Goal: Task Accomplishment & Management: Manage account settings

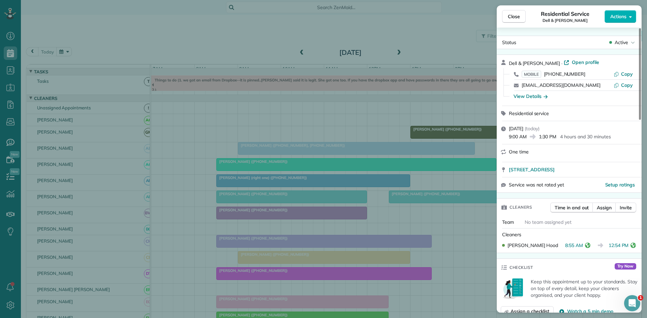
scroll to position [112, 0]
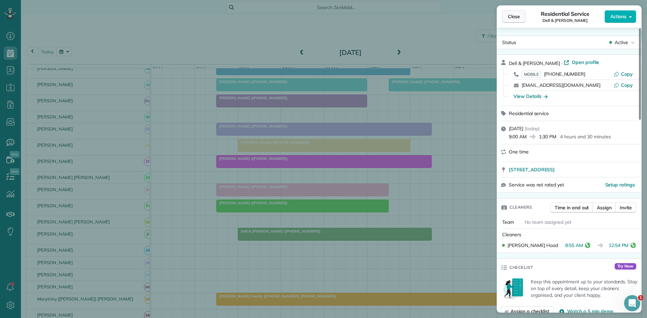
click at [522, 19] on button "Close" at bounding box center [514, 16] width 24 height 13
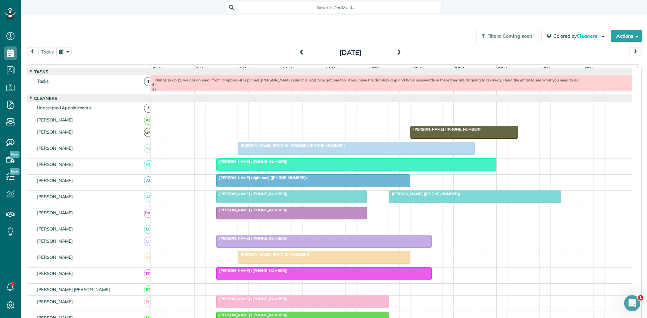
click at [392, 52] on div "[DATE]" at bounding box center [350, 52] width 108 height 11
click at [395, 52] on span at bounding box center [398, 53] width 7 height 6
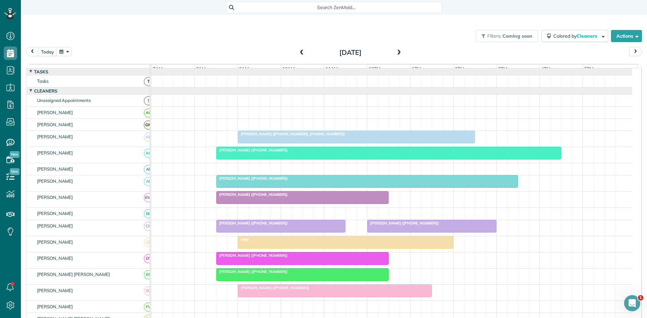
click at [245, 159] on div at bounding box center [389, 153] width 344 height 12
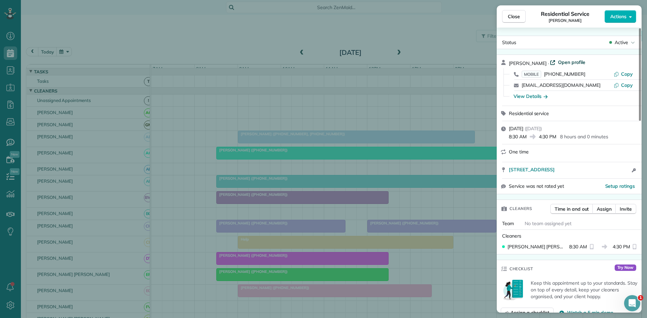
click at [571, 62] on span "Open profile" at bounding box center [571, 62] width 27 height 7
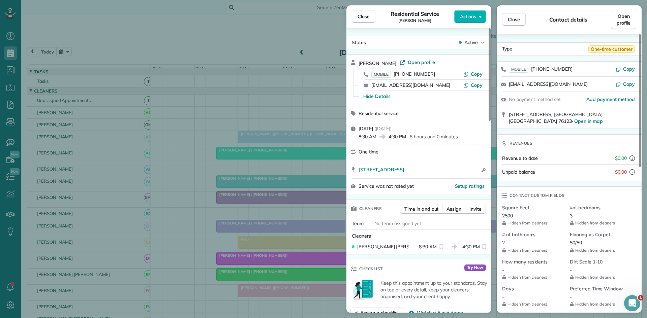
click at [280, 70] on div "Close Residential Service Elizabeth Willis Actions Status Active Elizabeth Will…" at bounding box center [323, 159] width 647 height 318
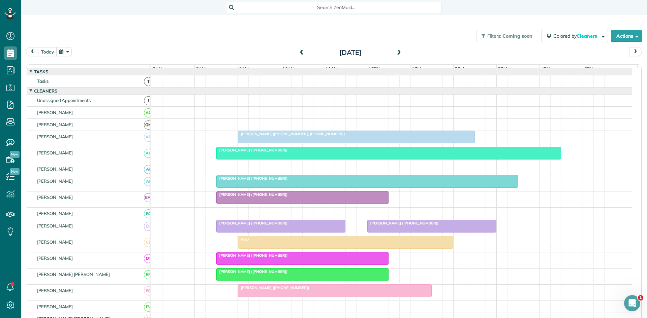
click at [396, 52] on span at bounding box center [398, 53] width 7 height 6
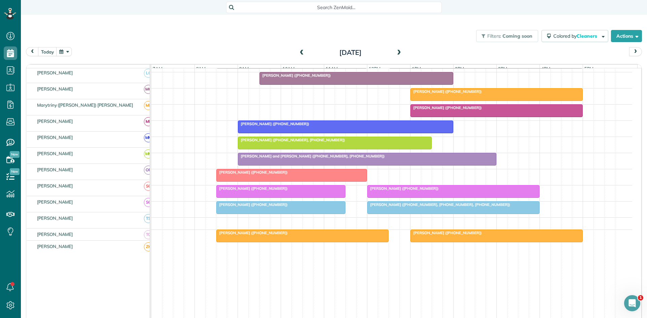
scroll to position [309, 0]
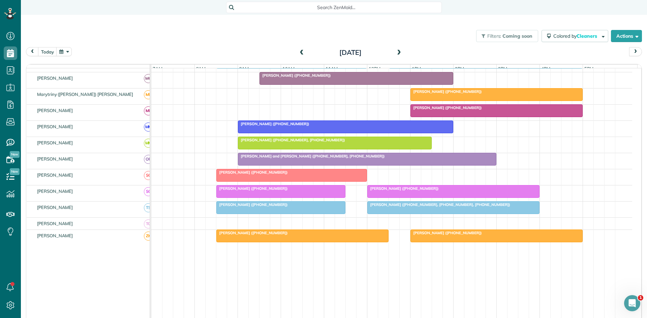
click at [434, 110] on span "Angie Swinner (+19188391236)" at bounding box center [446, 107] width 72 height 5
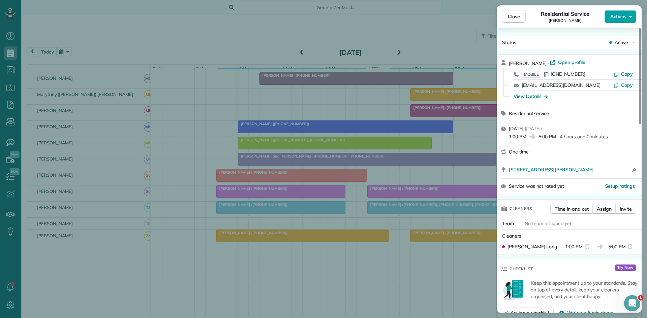
click at [612, 19] on span "Actions" at bounding box center [618, 16] width 16 height 7
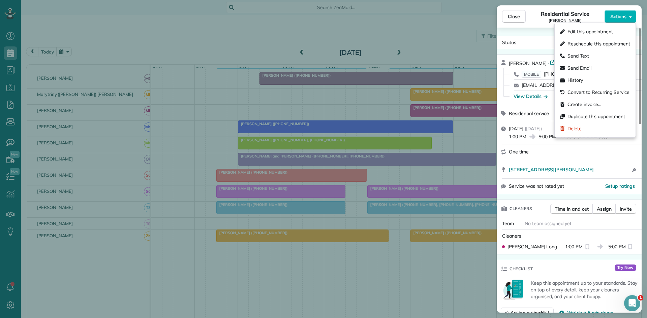
click at [533, 22] on div "Residential Service Angie Swinner" at bounding box center [564, 16] width 79 height 13
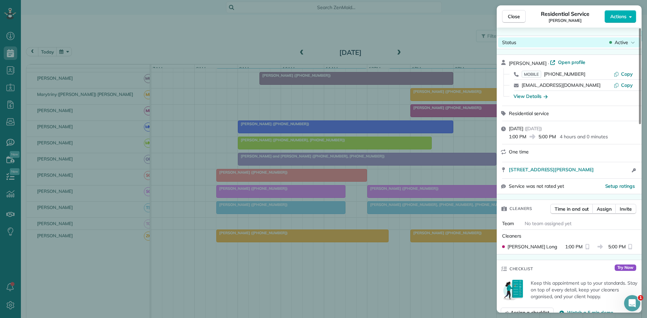
click at [624, 38] on div "Status Active" at bounding box center [569, 42] width 142 height 10
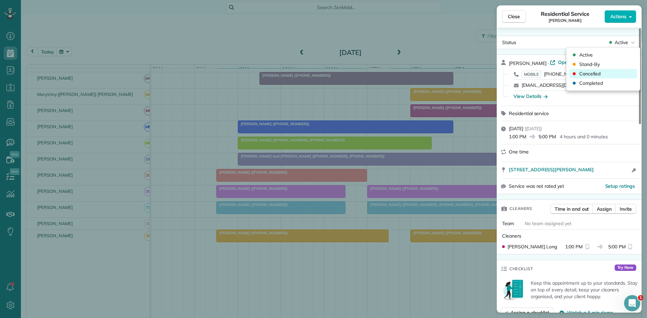
click at [609, 72] on div "Cancelled" at bounding box center [603, 73] width 68 height 9
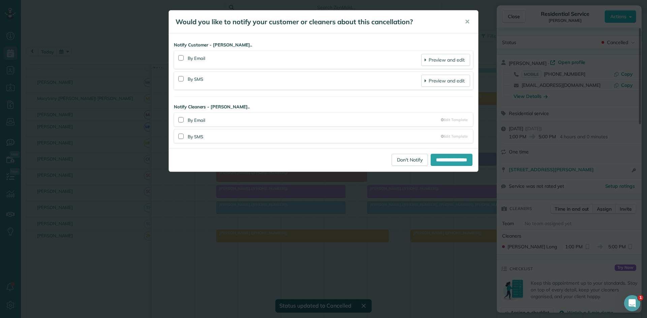
scroll to position [305, 0]
click at [394, 155] on link "Don't Notify" at bounding box center [409, 160] width 36 height 12
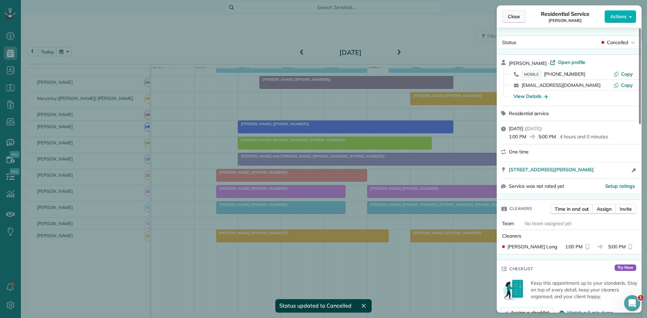
click at [525, 15] on button "Close" at bounding box center [514, 16] width 24 height 13
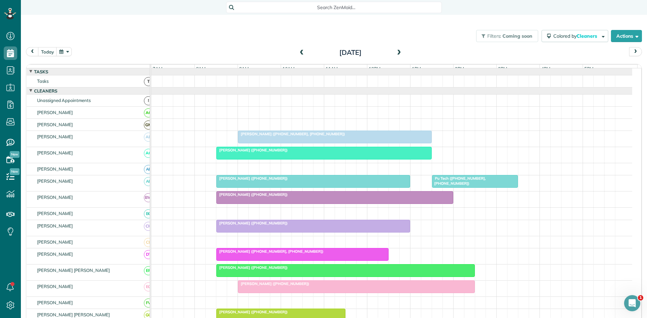
click at [298, 53] on span at bounding box center [301, 53] width 7 height 6
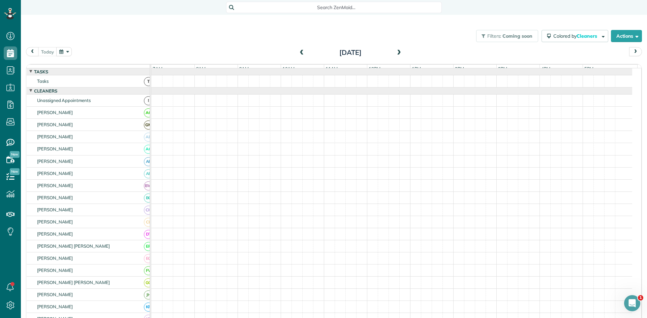
click at [396, 53] on span at bounding box center [398, 53] width 7 height 6
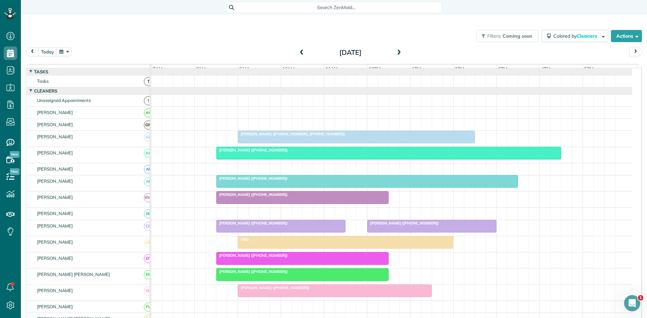
click at [271, 181] on span "[PERSON_NAME] ([PHONE_NUMBER])" at bounding box center [252, 178] width 72 height 5
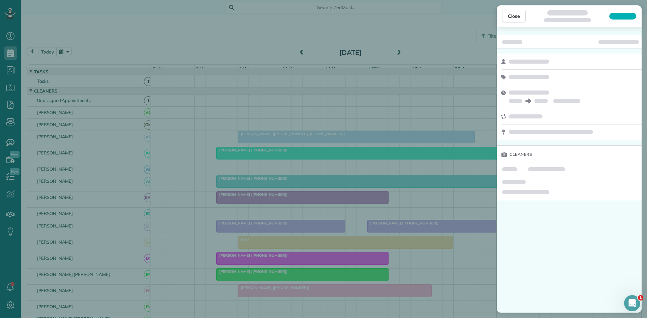
click at [353, 166] on div "Close Cleaners" at bounding box center [323, 159] width 647 height 318
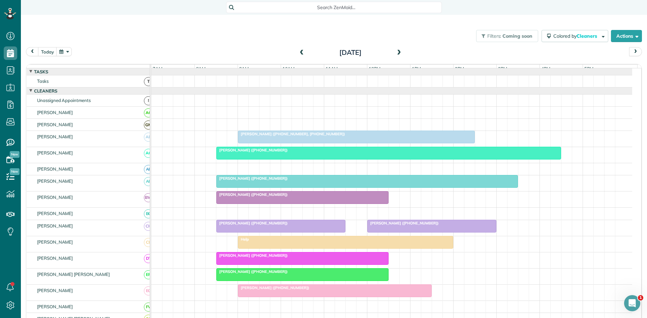
click at [299, 50] on span at bounding box center [301, 53] width 7 height 6
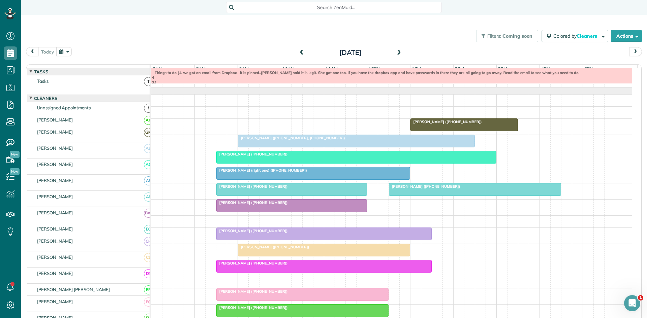
scroll to position [7, 0]
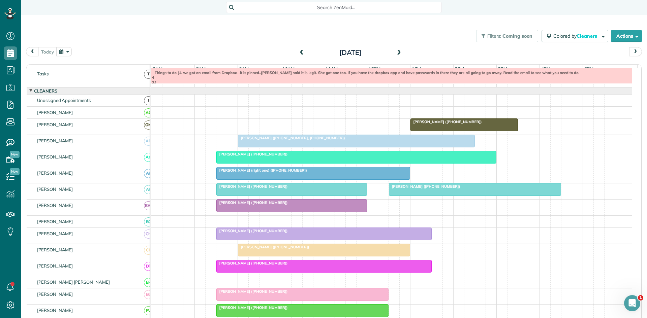
click at [464, 195] on div at bounding box center [474, 190] width 171 height 12
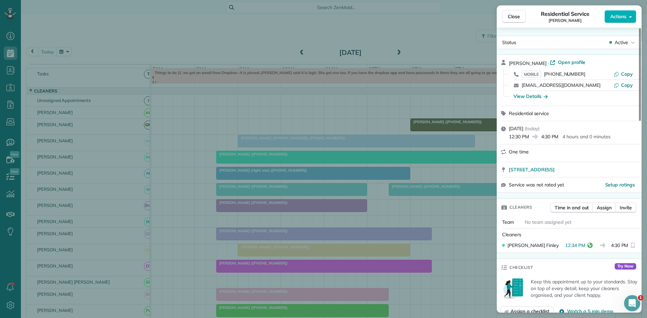
click at [460, 198] on div "Close Residential Service Krystal Dodson Actions Status Active Krystal Dodson ·…" at bounding box center [323, 159] width 647 height 318
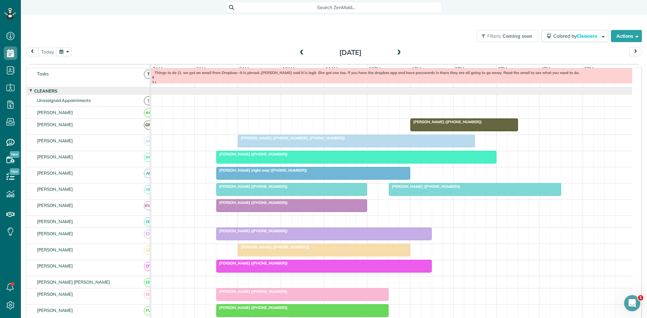
scroll to position [120, 0]
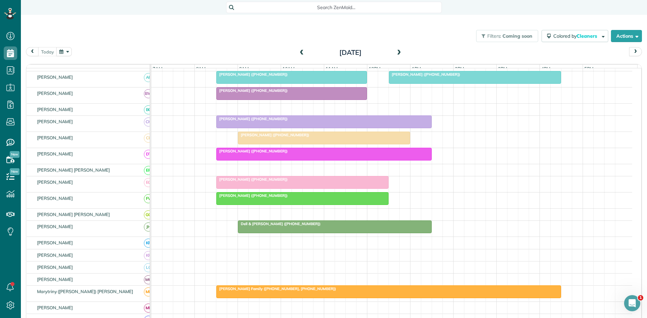
click at [275, 291] on span "[PERSON_NAME] Family ([PHONE_NUMBER], [PHONE_NUMBER])" at bounding box center [276, 289] width 121 height 5
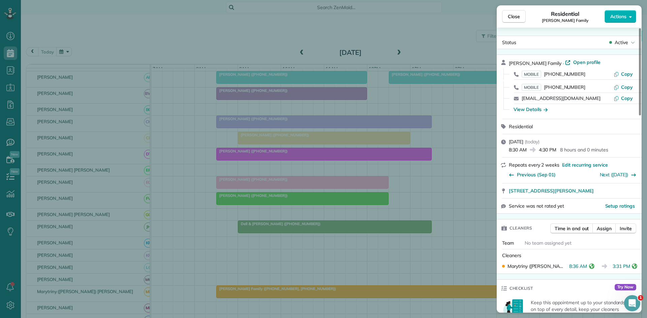
click at [328, 208] on div "Close Residential Diesslin Family Actions Status Active Diesslin Family · Open …" at bounding box center [323, 159] width 647 height 318
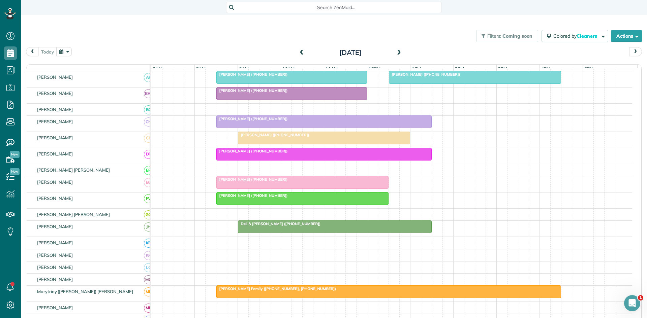
scroll to position [232, 0]
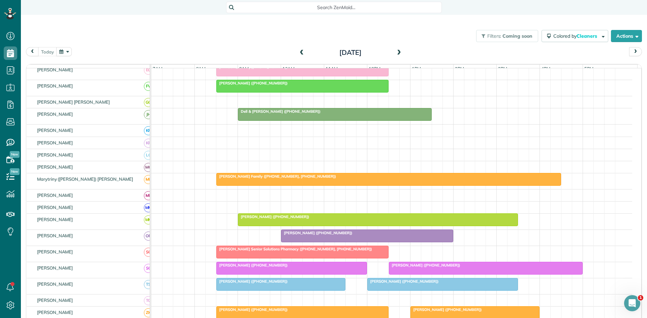
click at [270, 219] on span "[PERSON_NAME] ([PHONE_NUMBER])" at bounding box center [273, 216] width 72 height 5
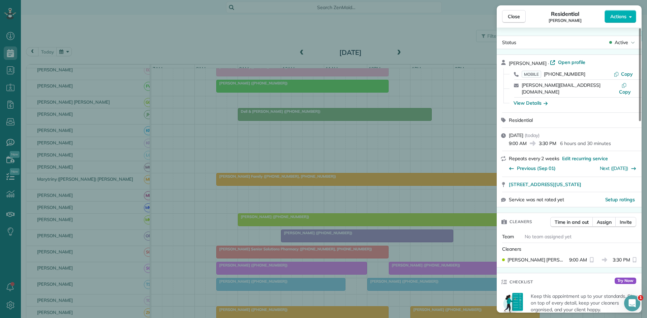
click at [278, 204] on div "Close Residential Alessandra Abraham Actions Status Active Alessandra Abraham ·…" at bounding box center [323, 159] width 647 height 318
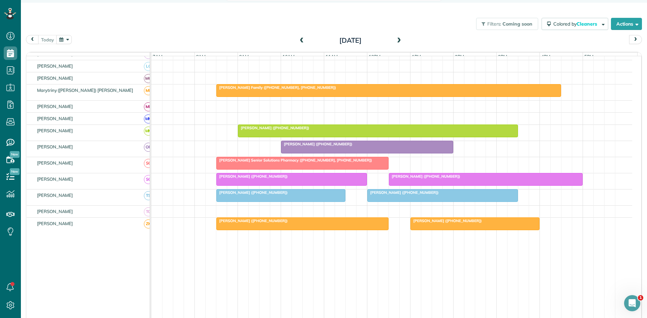
scroll to position [21, 0]
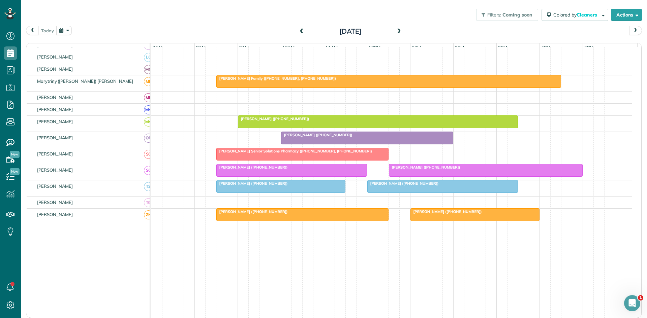
click at [420, 170] on span "[PERSON_NAME] ([PHONE_NUMBER])" at bounding box center [424, 167] width 72 height 5
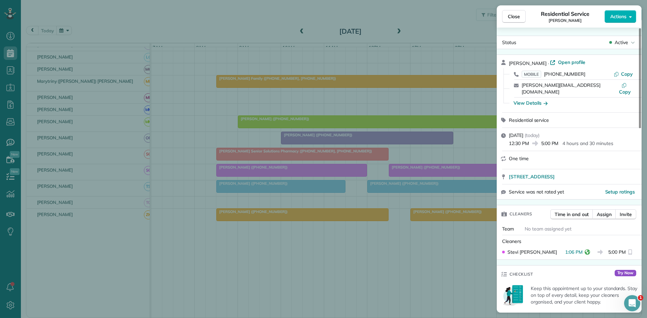
click at [433, 184] on div "Close Residential Service Jaclyn White Actions Status Active Jaclyn White · Ope…" at bounding box center [323, 159] width 647 height 318
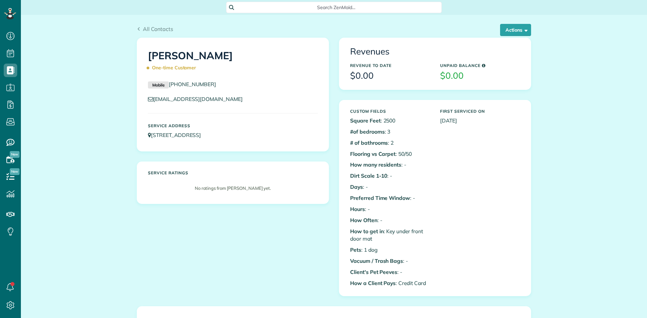
scroll to position [3, 3]
click at [503, 28] on button "Actions" at bounding box center [515, 30] width 31 height 12
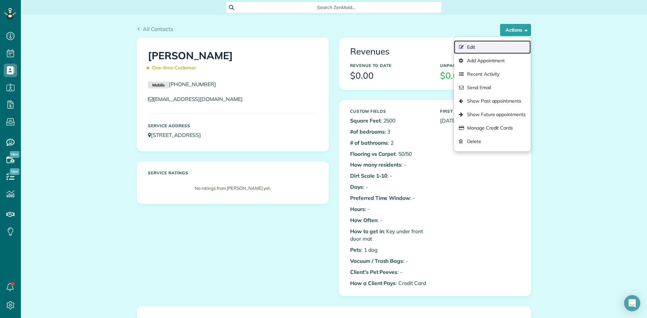
click at [489, 48] on link "Edit" at bounding box center [492, 46] width 77 height 13
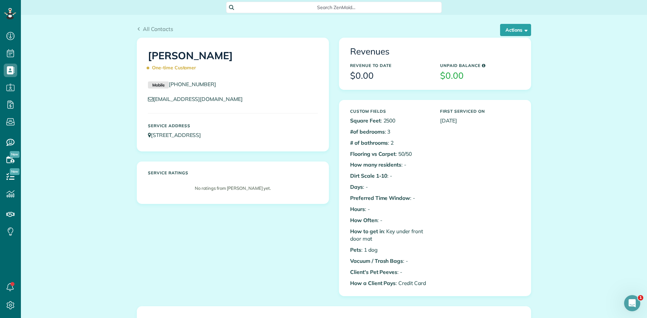
scroll to position [0, 0]
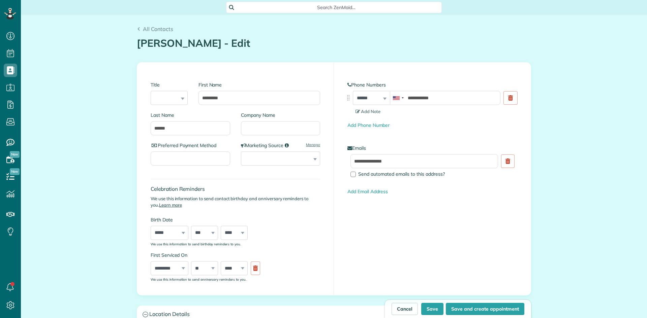
scroll to position [3, 3]
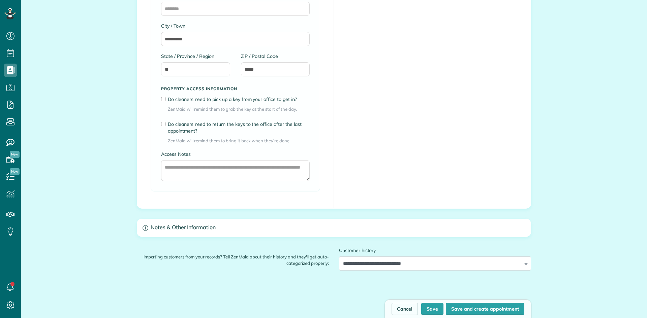
type input "**********"
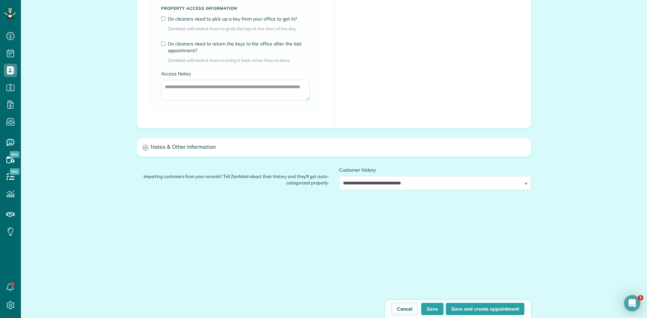
scroll to position [0, 0]
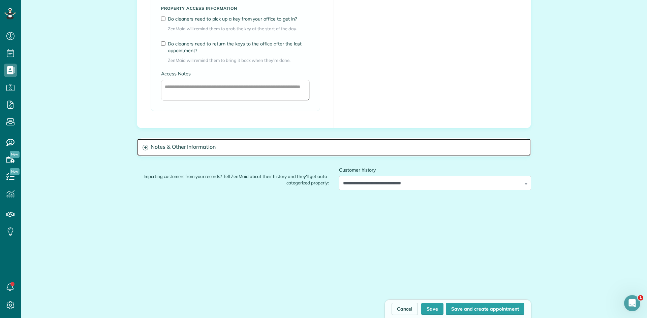
click at [241, 148] on h3 "Notes & Other Information" at bounding box center [333, 147] width 393 height 17
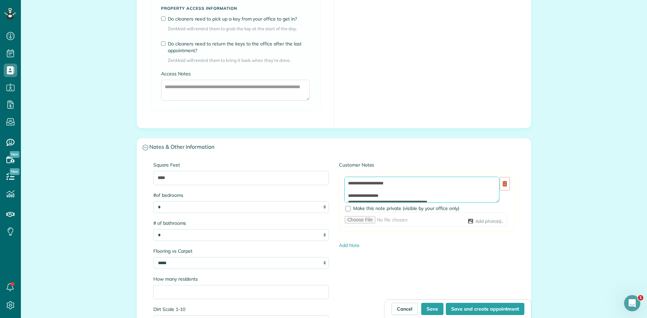
click at [344, 182] on textarea at bounding box center [421, 190] width 155 height 26
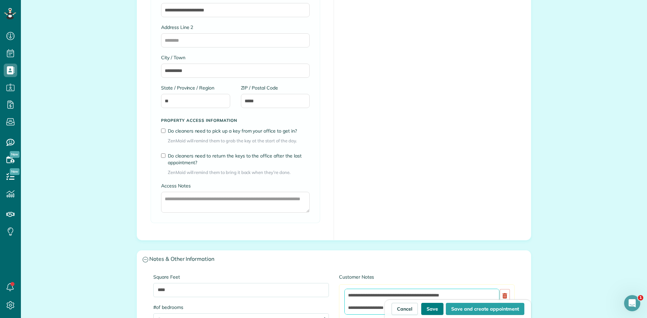
type textarea "**********"
click at [439, 312] on button "Save" at bounding box center [432, 309] width 22 height 12
type input "**********"
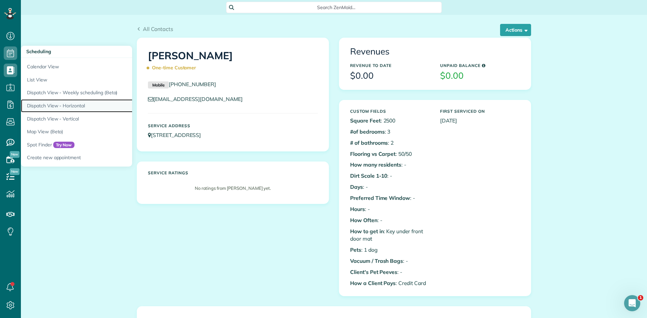
click at [77, 104] on link "Dispatch View - Horizontal" at bounding box center [105, 105] width 168 height 13
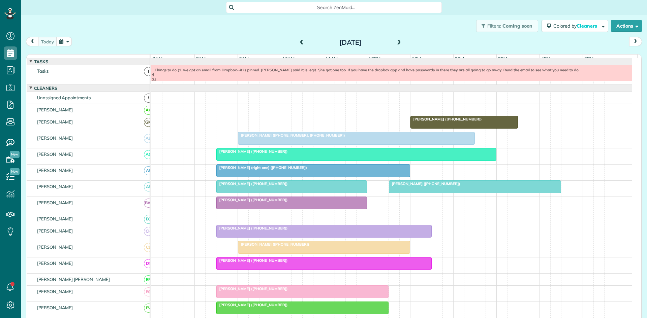
scroll to position [7, 0]
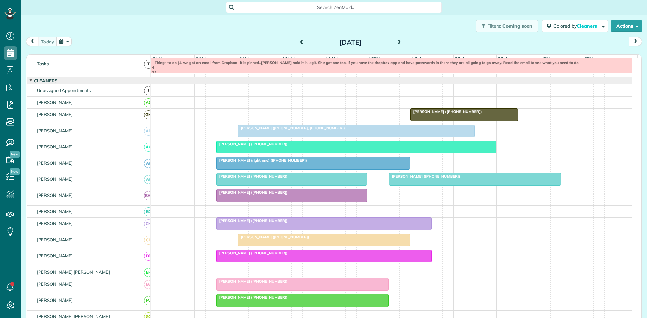
click at [395, 46] on span at bounding box center [398, 43] width 7 height 10
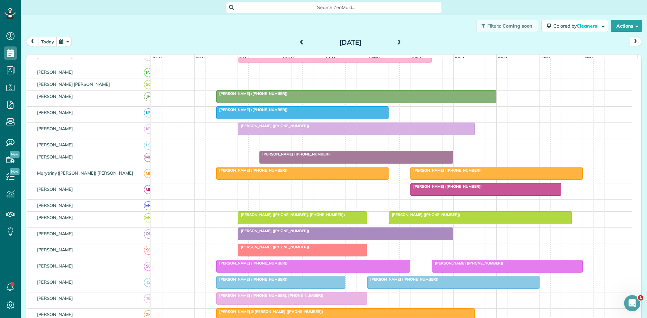
scroll to position [112, 0]
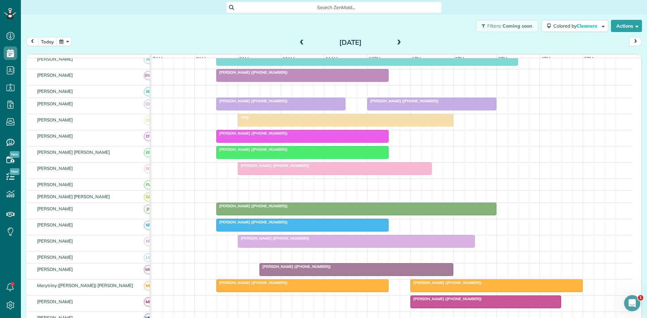
click at [292, 114] on div "[PERSON_NAME] ([PHONE_NUMBER]) [PERSON_NAME] ([PHONE_NUMBER])" at bounding box center [391, 106] width 481 height 16
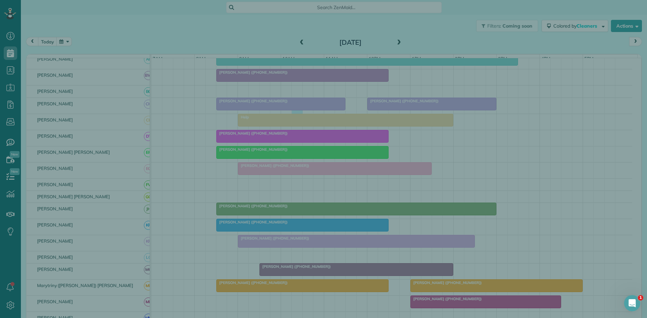
click at [289, 120] on div "Cancel New appointment Select a contact Add new" at bounding box center [323, 159] width 647 height 318
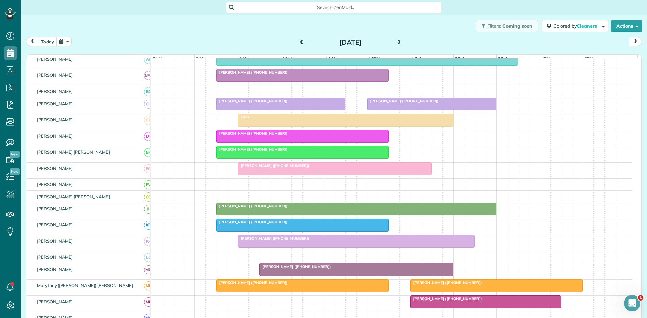
click at [285, 120] on div "Help" at bounding box center [345, 117] width 211 height 5
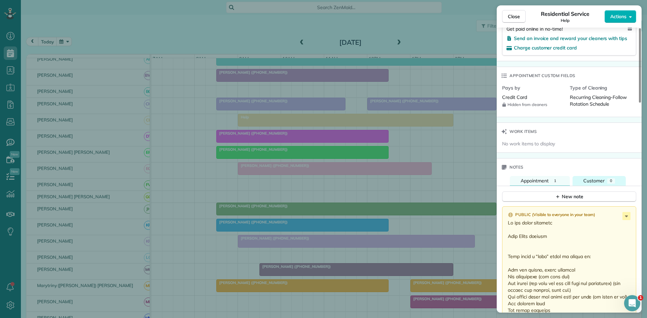
scroll to position [449, 0]
click at [622, 217] on icon at bounding box center [626, 218] width 8 height 8
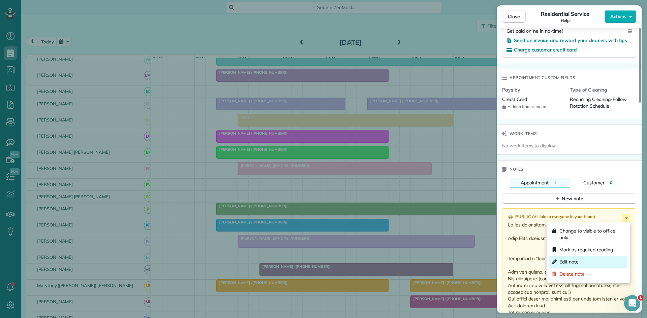
click at [593, 257] on div "Edit note" at bounding box center [588, 262] width 78 height 12
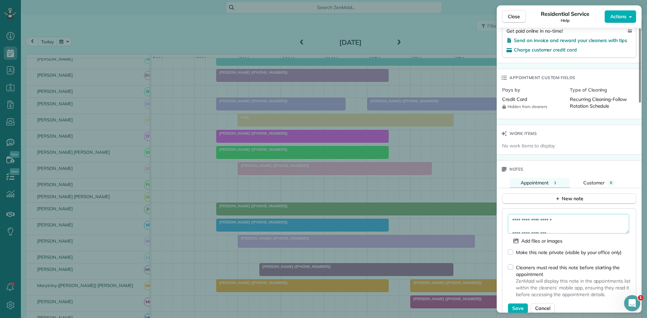
click at [511, 221] on textarea at bounding box center [567, 224] width 121 height 20
type textarea "**********"
click at [513, 304] on button "Save" at bounding box center [517, 308] width 20 height 10
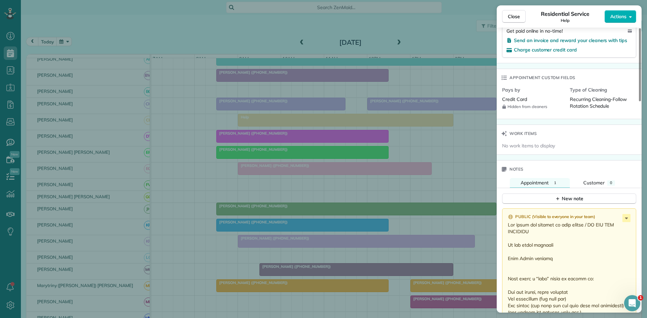
click at [406, 168] on div "Close Residential Service Help Actions Status Active Help · Open profile No pho…" at bounding box center [323, 159] width 647 height 318
